Goal: Find specific page/section: Find specific page/section

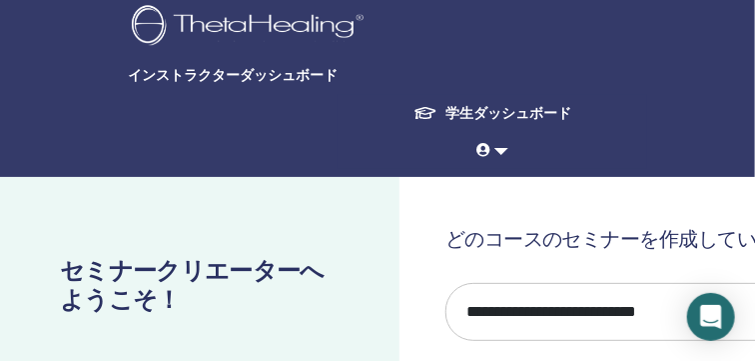
click at [256, 72] on span "インストラクターダッシュボード" at bounding box center [278, 75] width 300 height 21
drag, startPoint x: 256, startPoint y: 72, endPoint x: 218, endPoint y: 74, distance: 38.0
click at [218, 74] on span "インストラクターダッシュボード" at bounding box center [278, 75] width 300 height 21
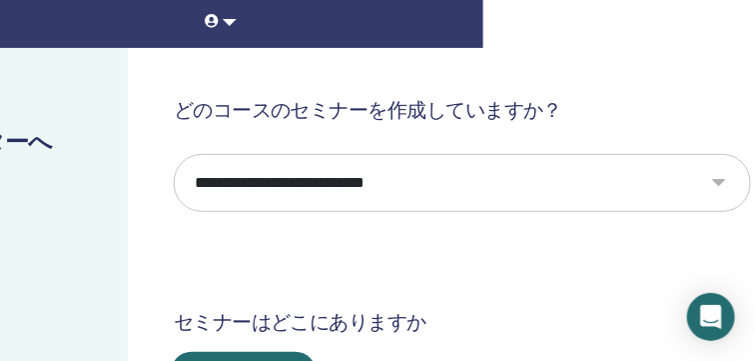
scroll to position [128, 272]
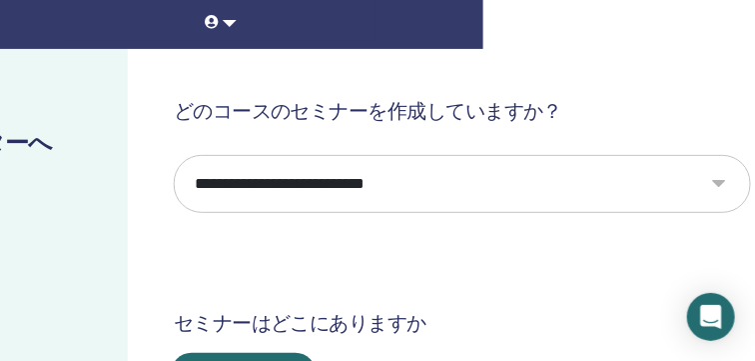
click at [382, 177] on select "**********" at bounding box center [463, 184] width 578 height 58
select select "*"
click at [174, 155] on select "**********" at bounding box center [463, 184] width 578 height 58
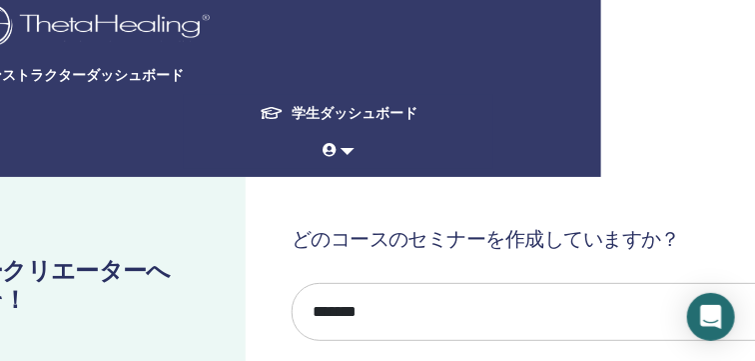
scroll to position [0, 141]
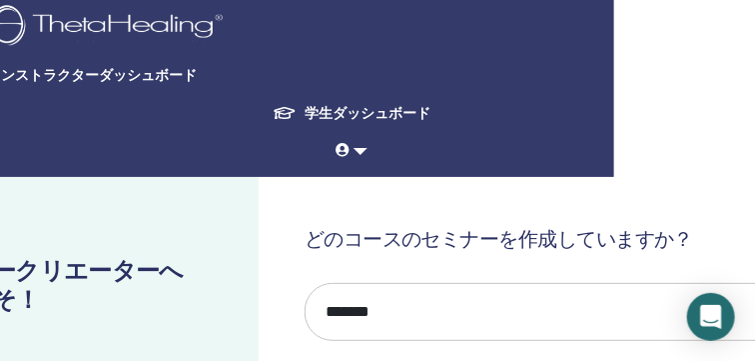
click at [378, 111] on font "学生ダッシュボード" at bounding box center [368, 113] width 126 height 18
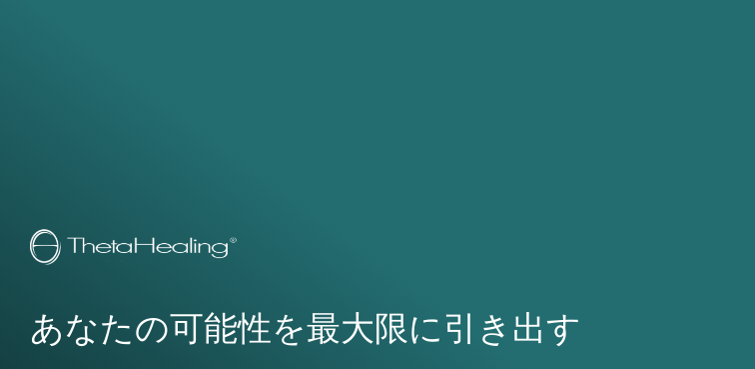
scroll to position [1257, 0]
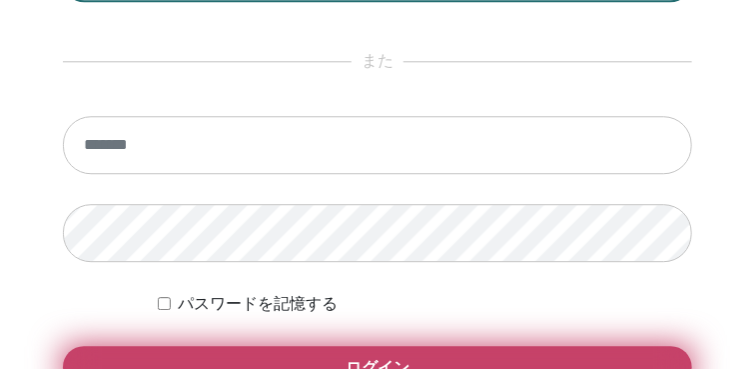
type input "**********"
click at [359, 359] on span "ログイン" at bounding box center [378, 367] width 64 height 21
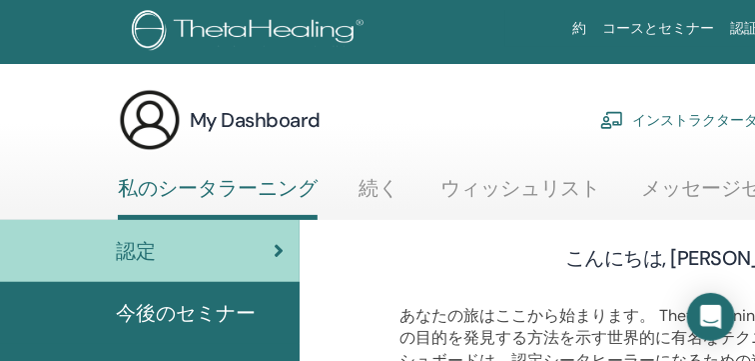
click at [689, 118] on link "インストラクターダッシュボード" at bounding box center [722, 120] width 242 height 44
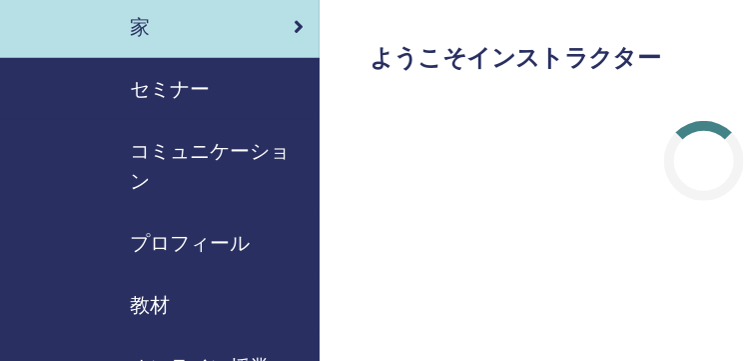
scroll to position [182, 0]
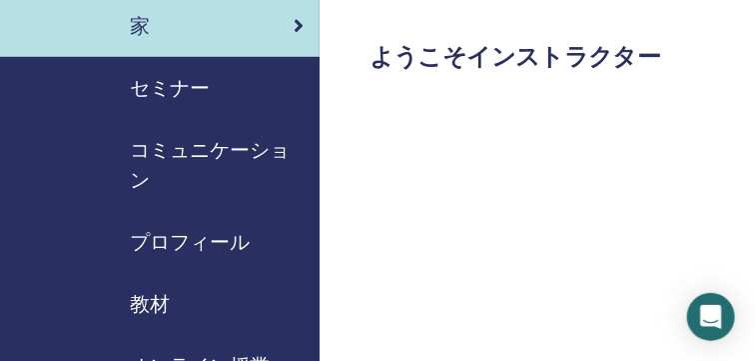
click at [181, 88] on span "セミナー" at bounding box center [170, 88] width 80 height 30
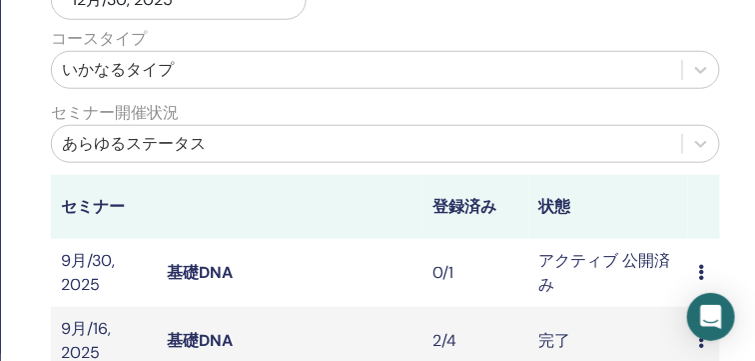
scroll to position [397, 319]
